Goal: Check status: Check status

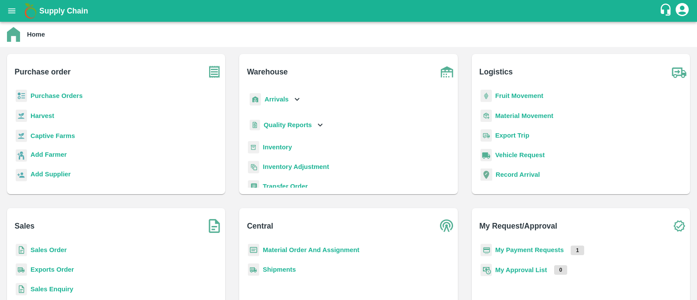
click at [503, 95] on b "Fruit Movement" at bounding box center [519, 95] width 48 height 7
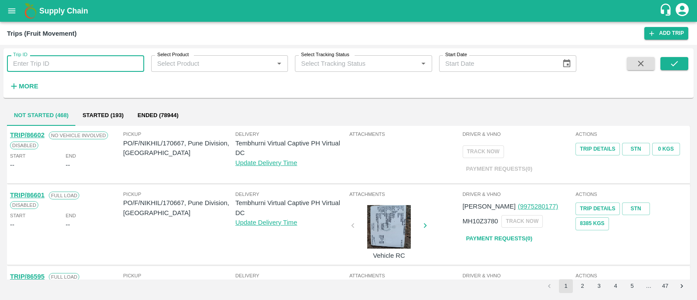
click at [37, 70] on input "Trip ID" at bounding box center [75, 63] width 137 height 17
paste input "86589"
type input "86589"
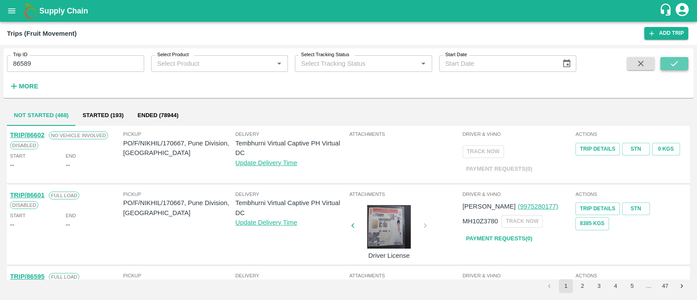
click at [670, 63] on icon "submit" at bounding box center [674, 64] width 10 height 10
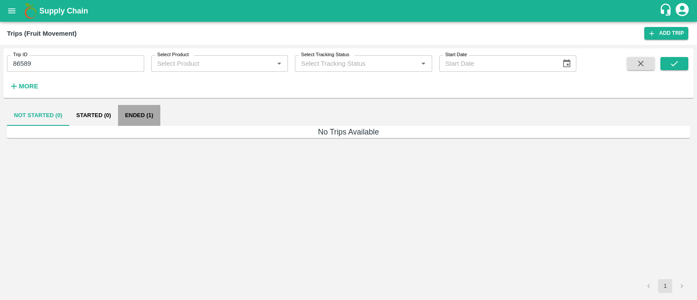
click at [146, 111] on button "Ended (1)" at bounding box center [139, 115] width 42 height 21
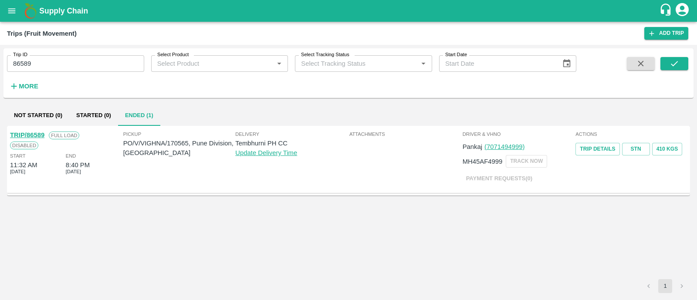
click at [34, 132] on link "TRIP/86589" at bounding box center [27, 135] width 34 height 7
